Goal: Transaction & Acquisition: Register for event/course

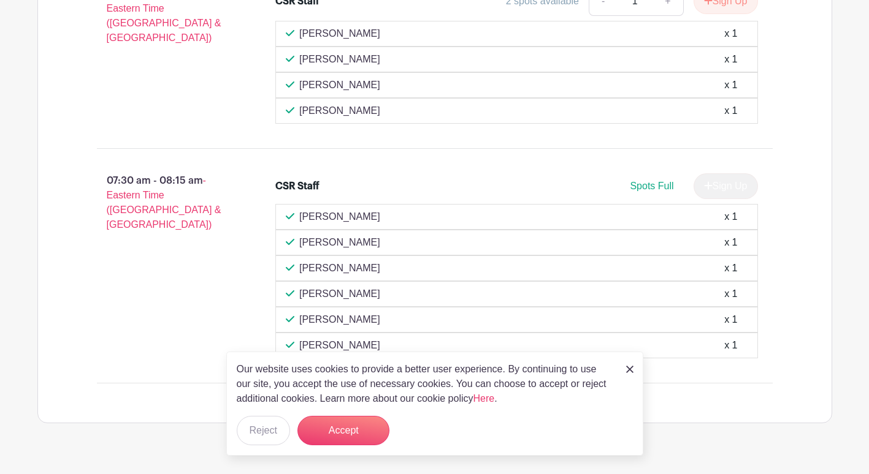
scroll to position [1158, 0]
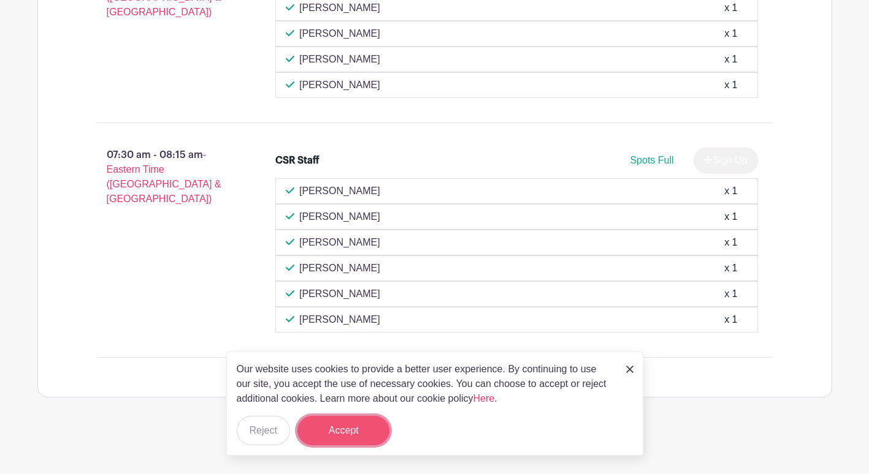
click at [365, 428] on button "Accept" at bounding box center [343, 430] width 92 height 29
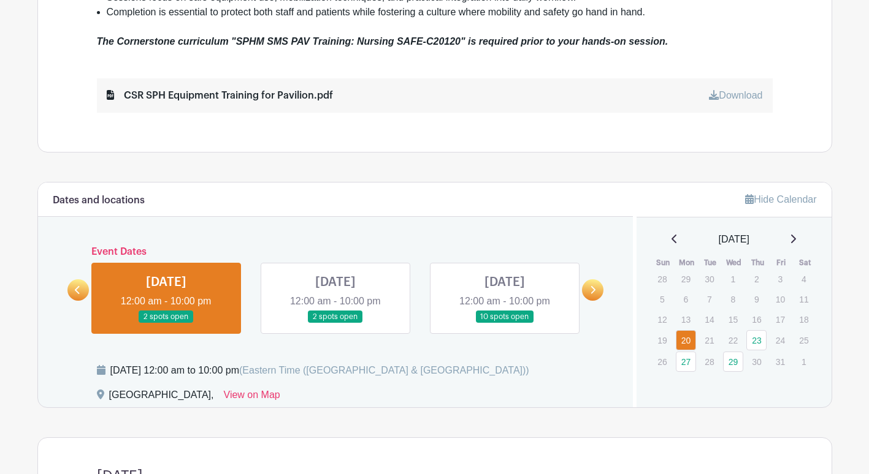
scroll to position [607, 0]
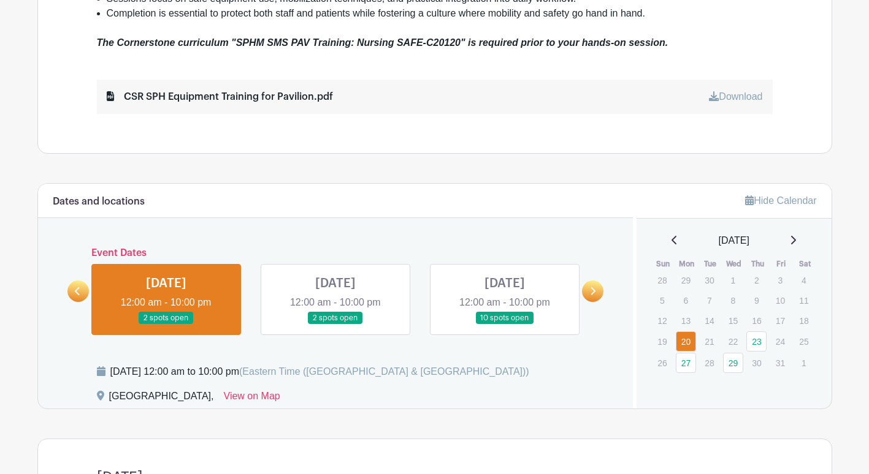
click at [72, 289] on link at bounding box center [77, 291] width 21 height 21
click at [588, 286] on link at bounding box center [592, 291] width 21 height 21
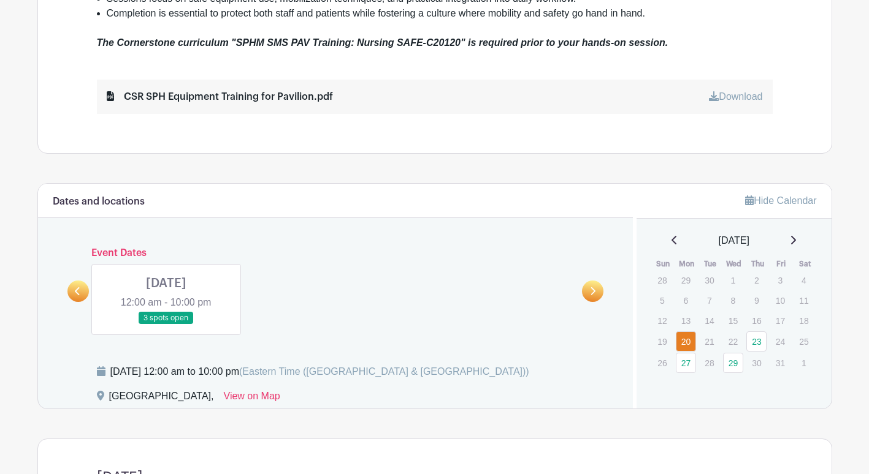
click at [166, 325] on link at bounding box center [166, 325] width 0 height 0
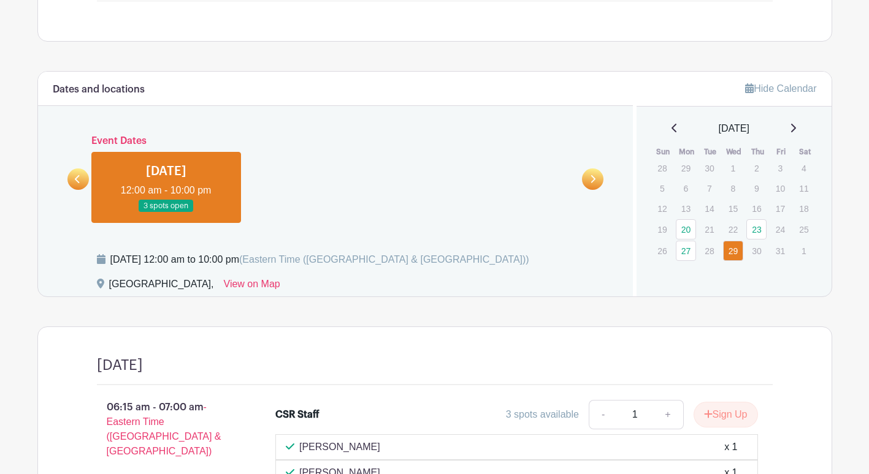
scroll to position [714, 0]
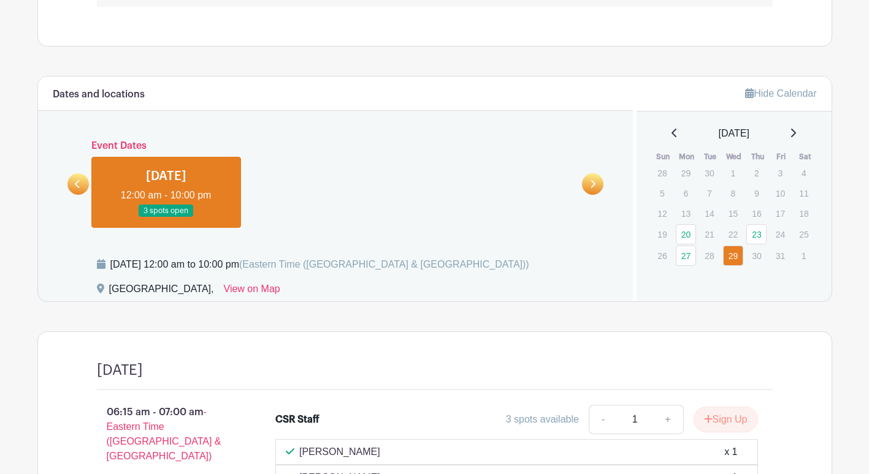
click at [595, 188] on icon at bounding box center [593, 184] width 6 height 9
click at [75, 187] on icon at bounding box center [78, 184] width 6 height 9
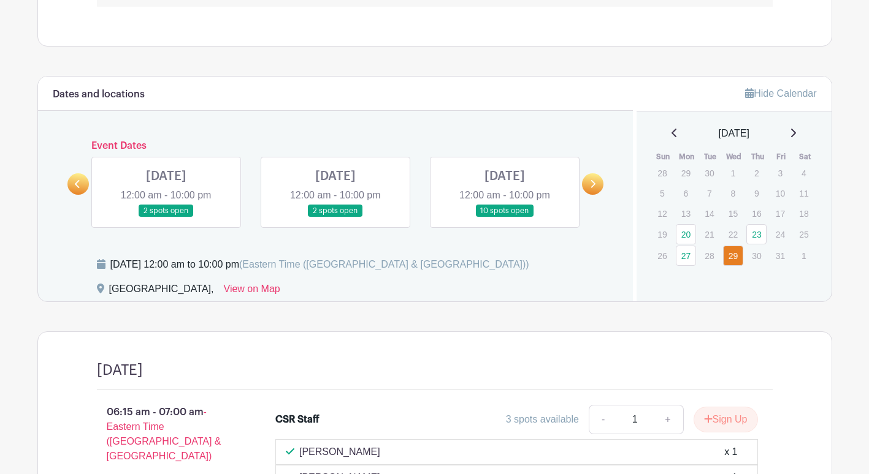
click at [75, 186] on icon at bounding box center [78, 184] width 6 height 9
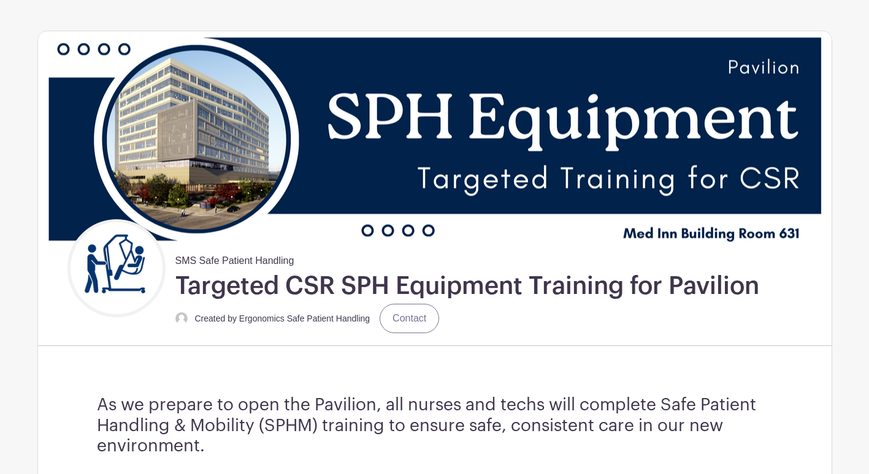
scroll to position [40, 0]
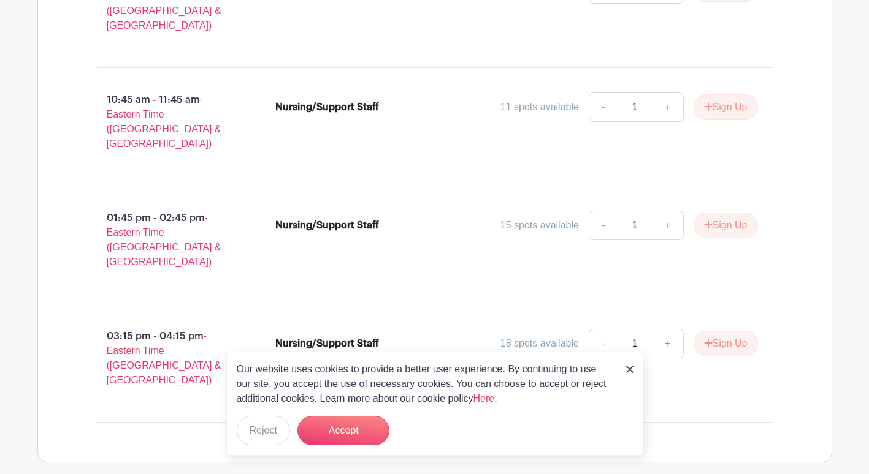
scroll to position [1313, 0]
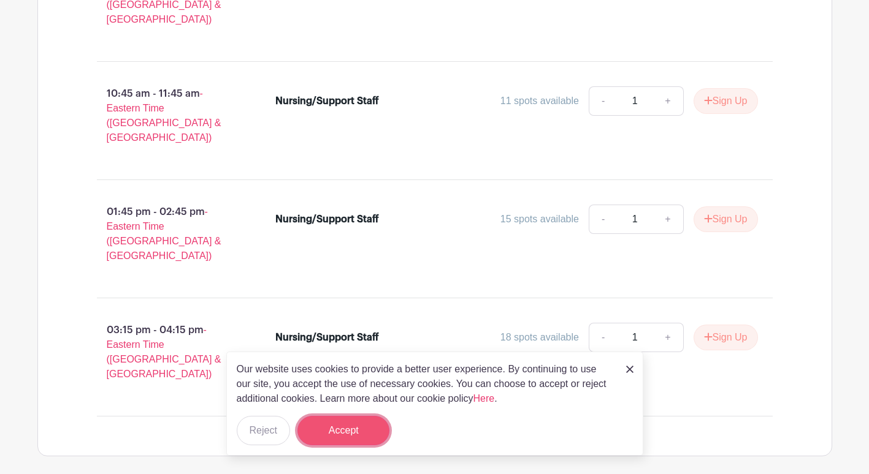
click at [345, 427] on button "Accept" at bounding box center [343, 430] width 92 height 29
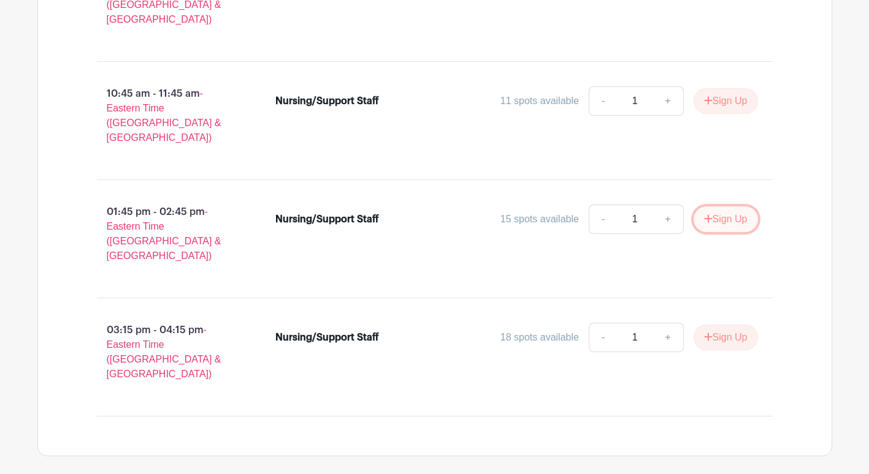
click at [734, 207] on button "Sign Up" at bounding box center [725, 220] width 64 height 26
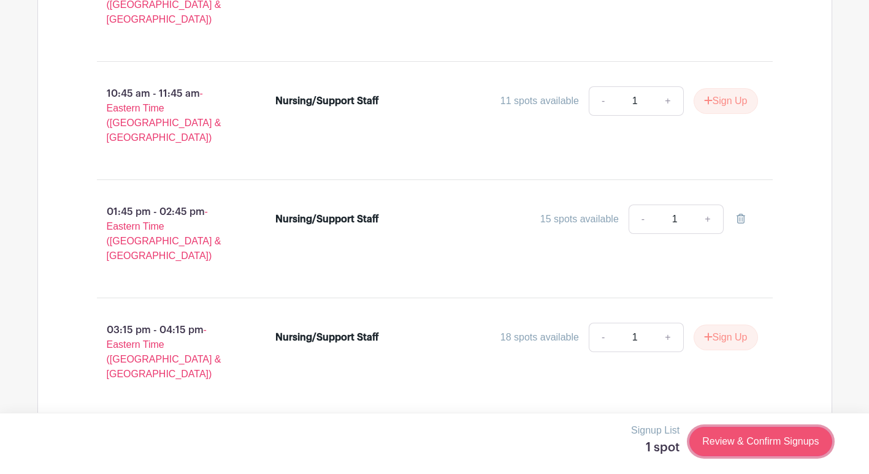
click at [750, 438] on link "Review & Confirm Signups" at bounding box center [760, 441] width 142 height 29
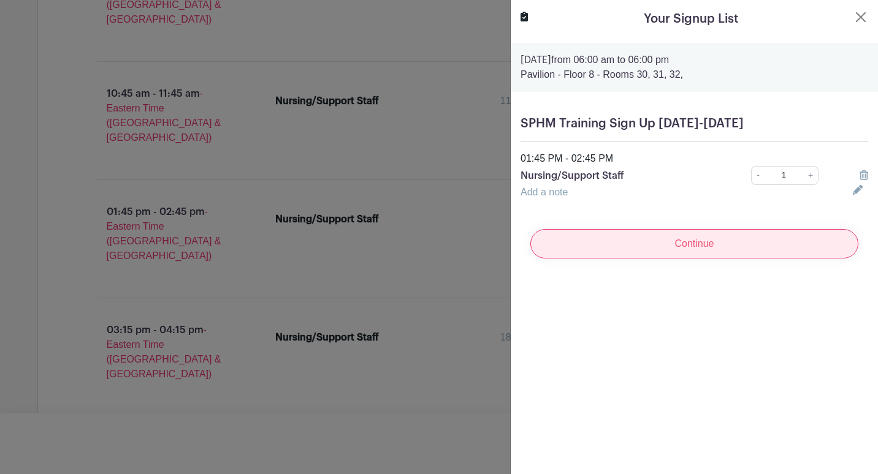
click at [682, 246] on input "Continue" at bounding box center [694, 243] width 328 height 29
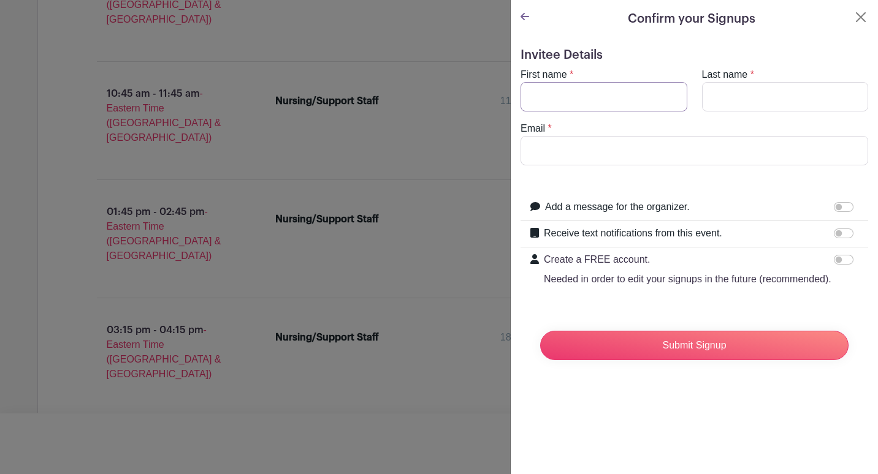
click at [593, 97] on input "First name" at bounding box center [603, 96] width 167 height 29
type input "Kaitlyn"
click at [702, 91] on input "Last name" at bounding box center [785, 96] width 167 height 29
type input "Bair"
click at [707, 156] on input "Email" at bounding box center [694, 150] width 348 height 29
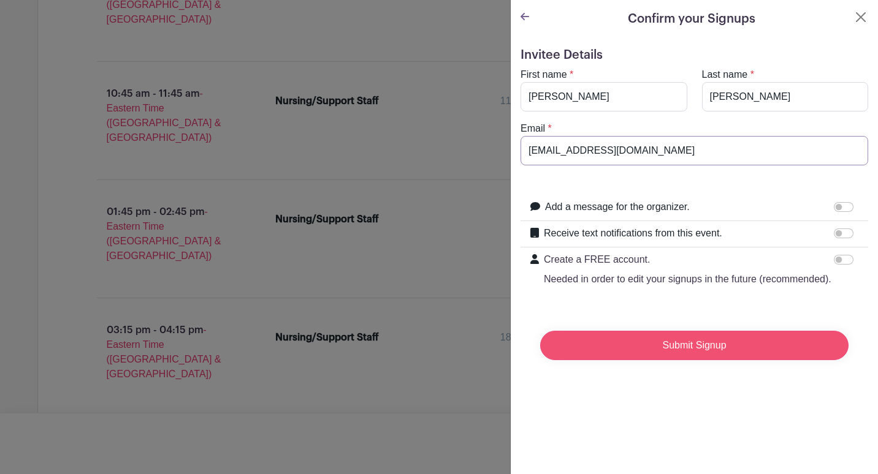
type input "bairk@med.umich.edu"
click at [702, 357] on input "Submit Signup" at bounding box center [694, 345] width 308 height 29
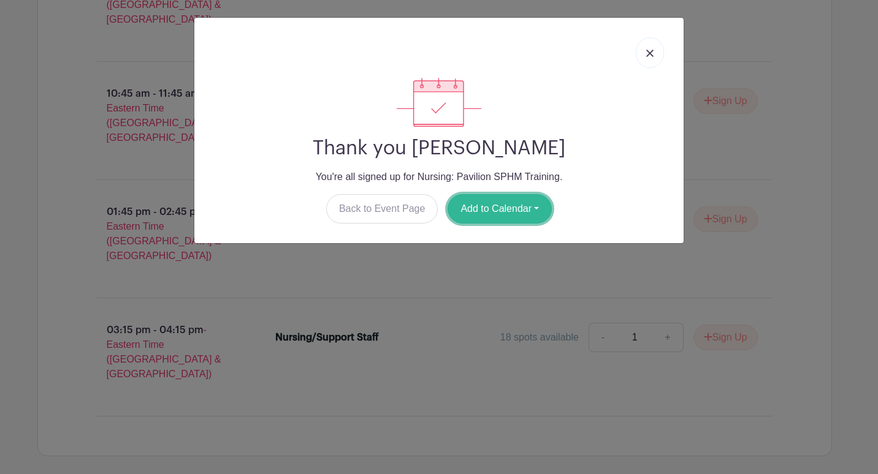
click at [503, 200] on button "Add to Calendar" at bounding box center [499, 208] width 104 height 29
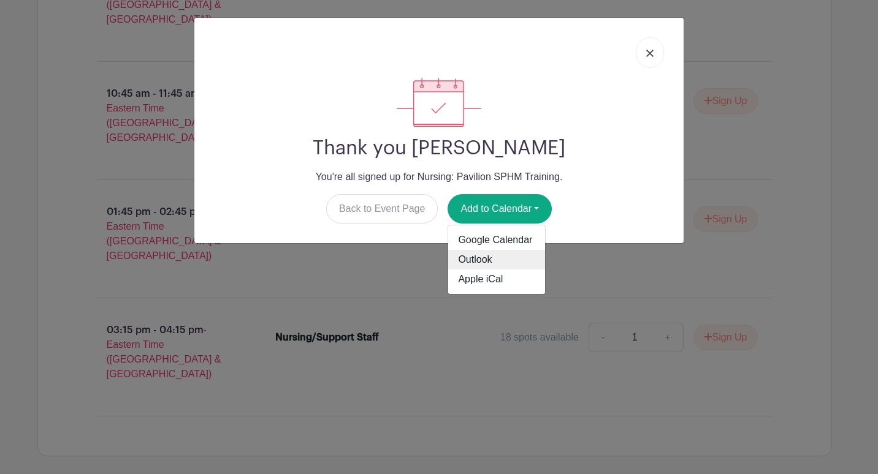
click at [504, 257] on link "Outlook" at bounding box center [496, 260] width 97 height 20
